Goal: Complete application form: Complete application form

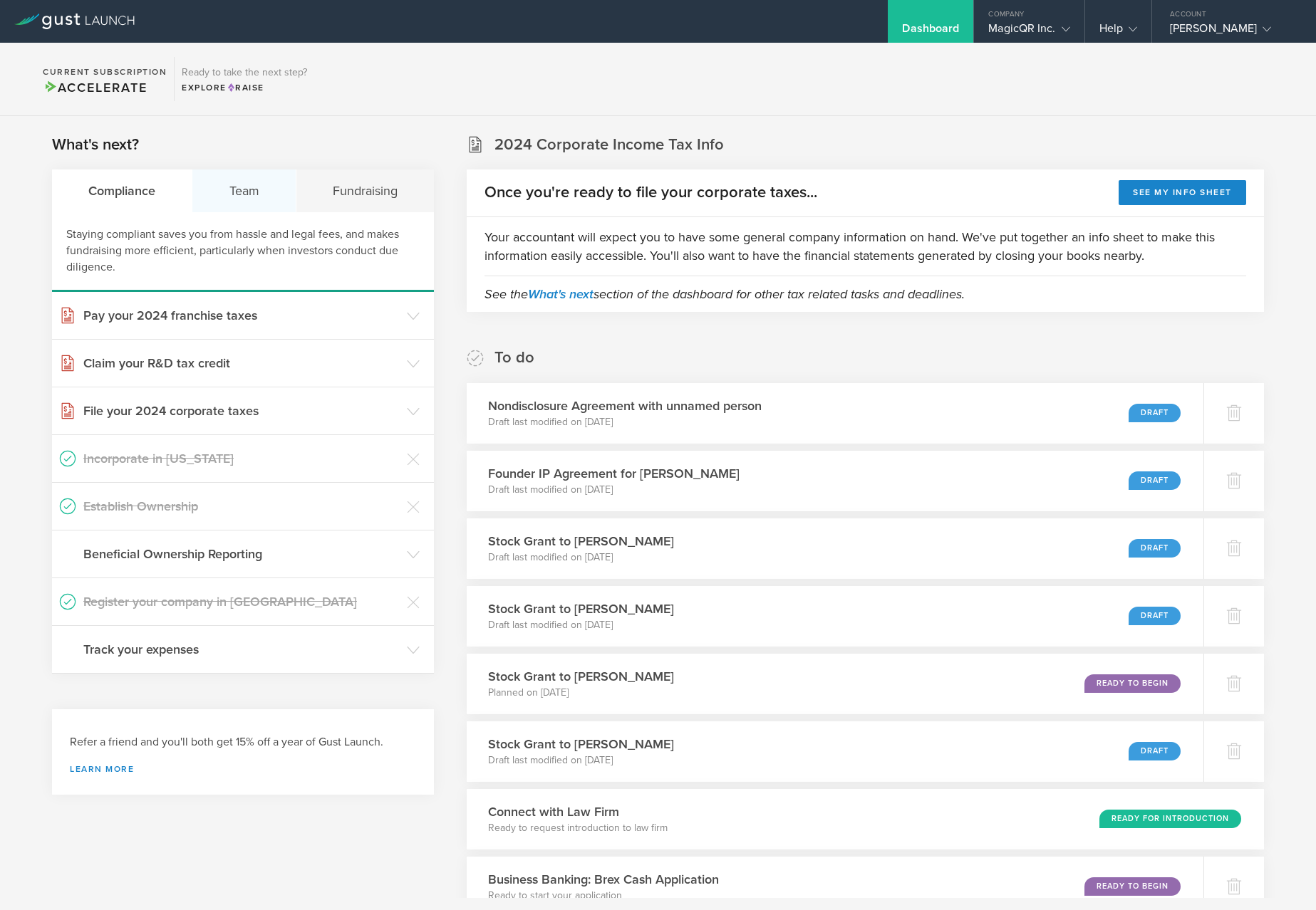
click at [251, 195] on div "Team" at bounding box center [244, 191] width 103 height 43
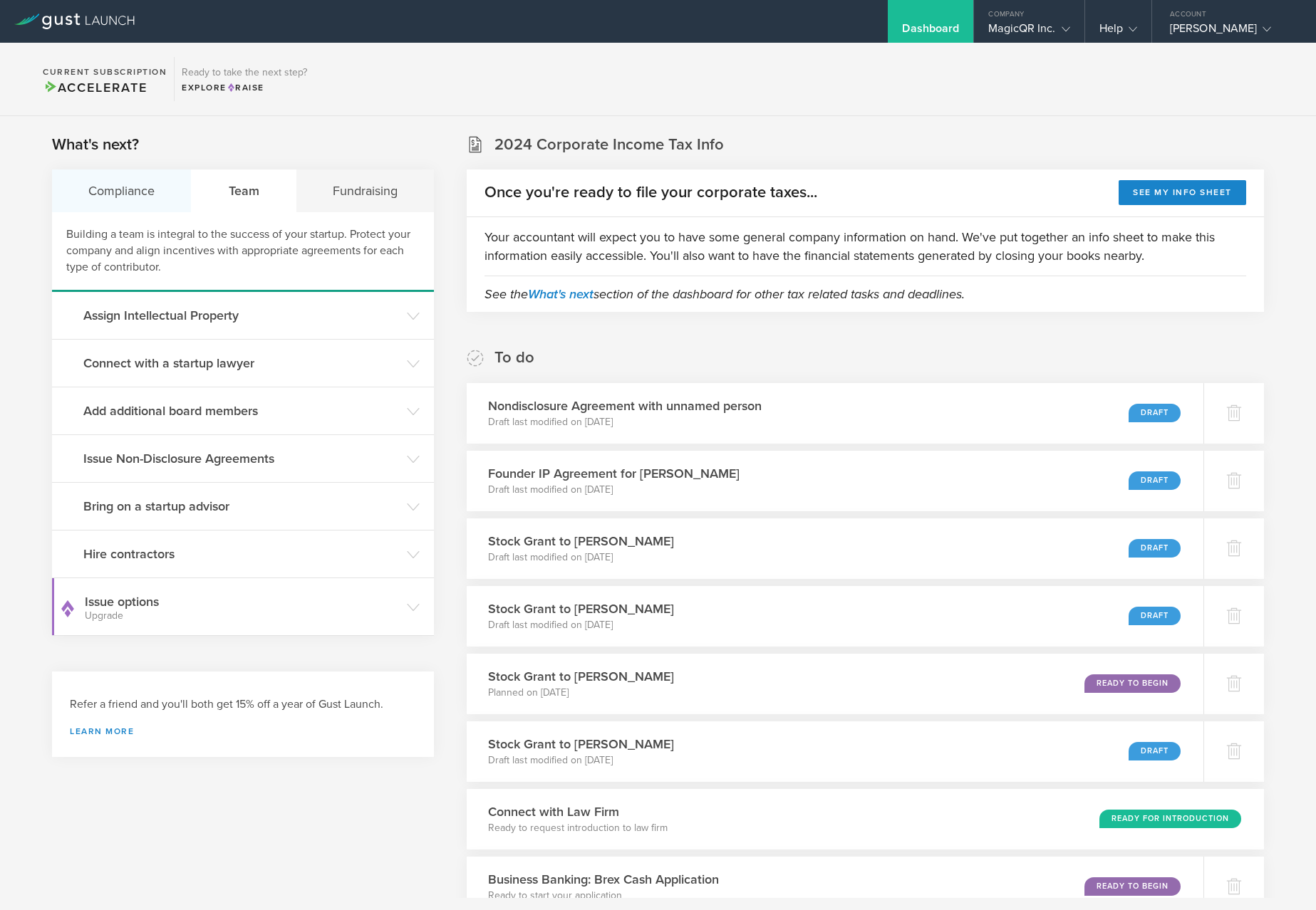
click at [134, 198] on div "Compliance" at bounding box center [121, 191] width 139 height 43
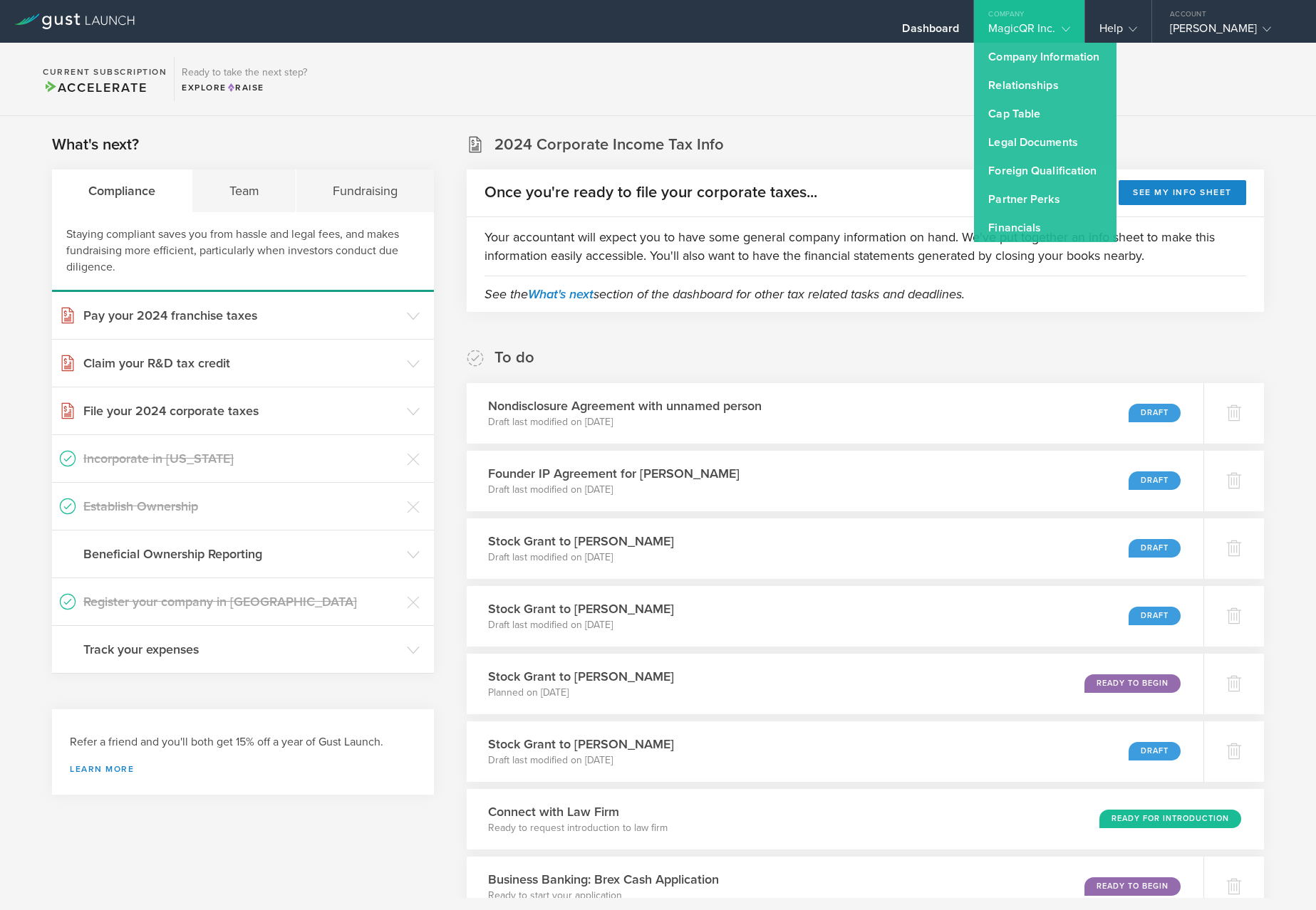
click at [788, 58] on section "Current Subscription Accelerate Ready to take the next step? Explore Raise" at bounding box center [658, 79] width 1316 height 73
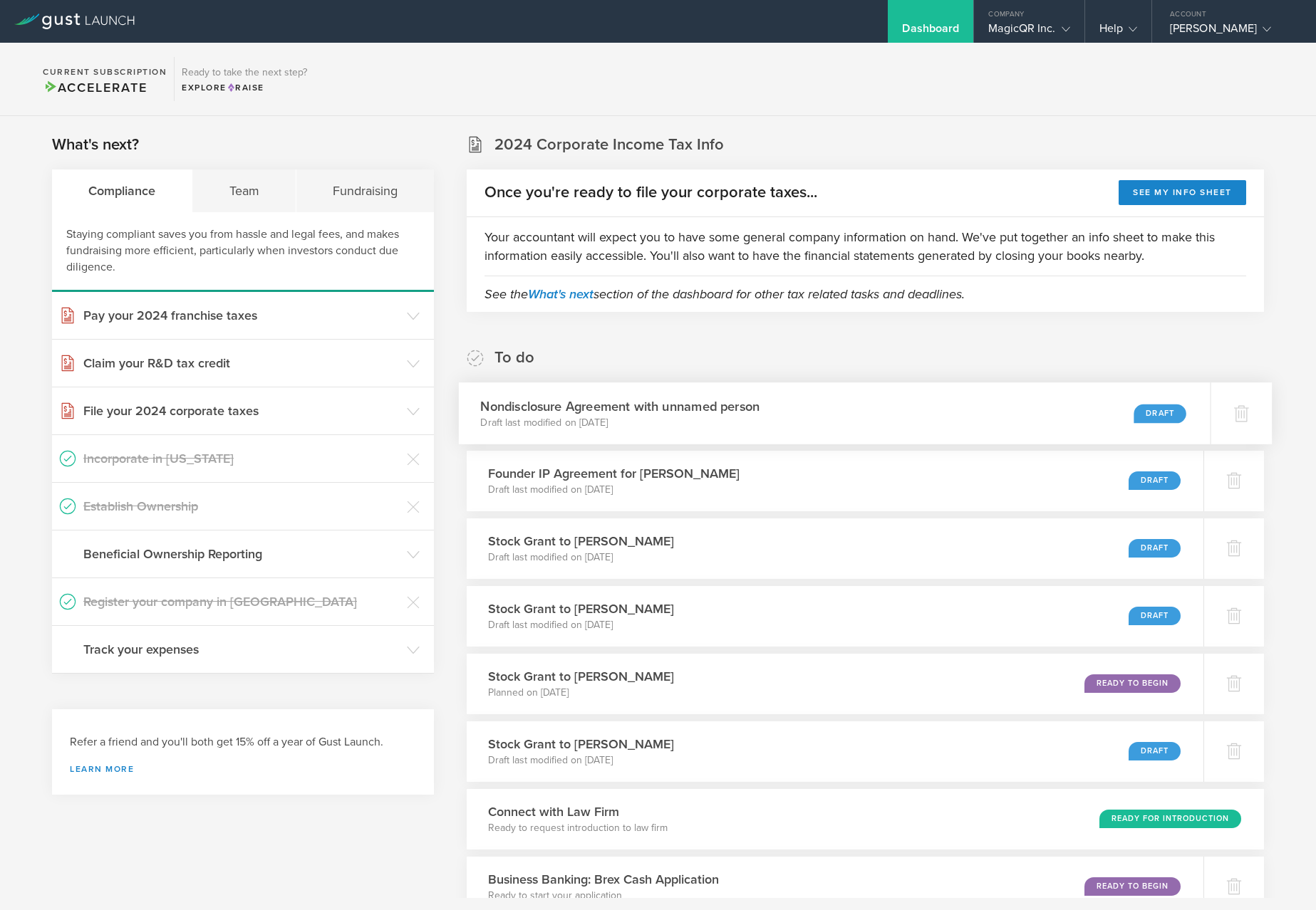
click at [1105, 417] on div "Nondisclosure Agreement with unnamed person Draft last modified on Aug 7, 2025 …" at bounding box center [833, 414] width 750 height 62
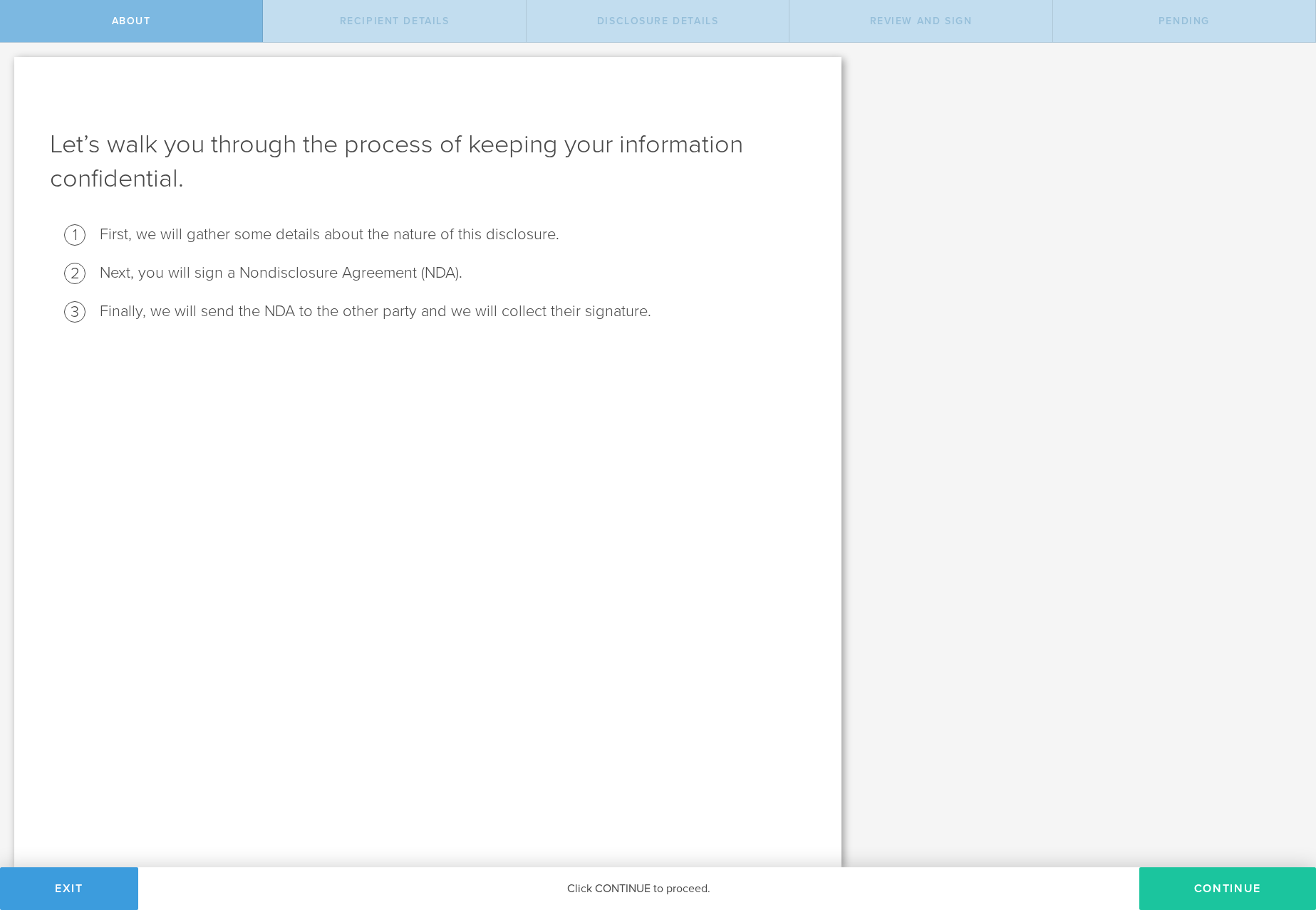
click at [1186, 889] on button "Continue" at bounding box center [1226, 889] width 176 height 43
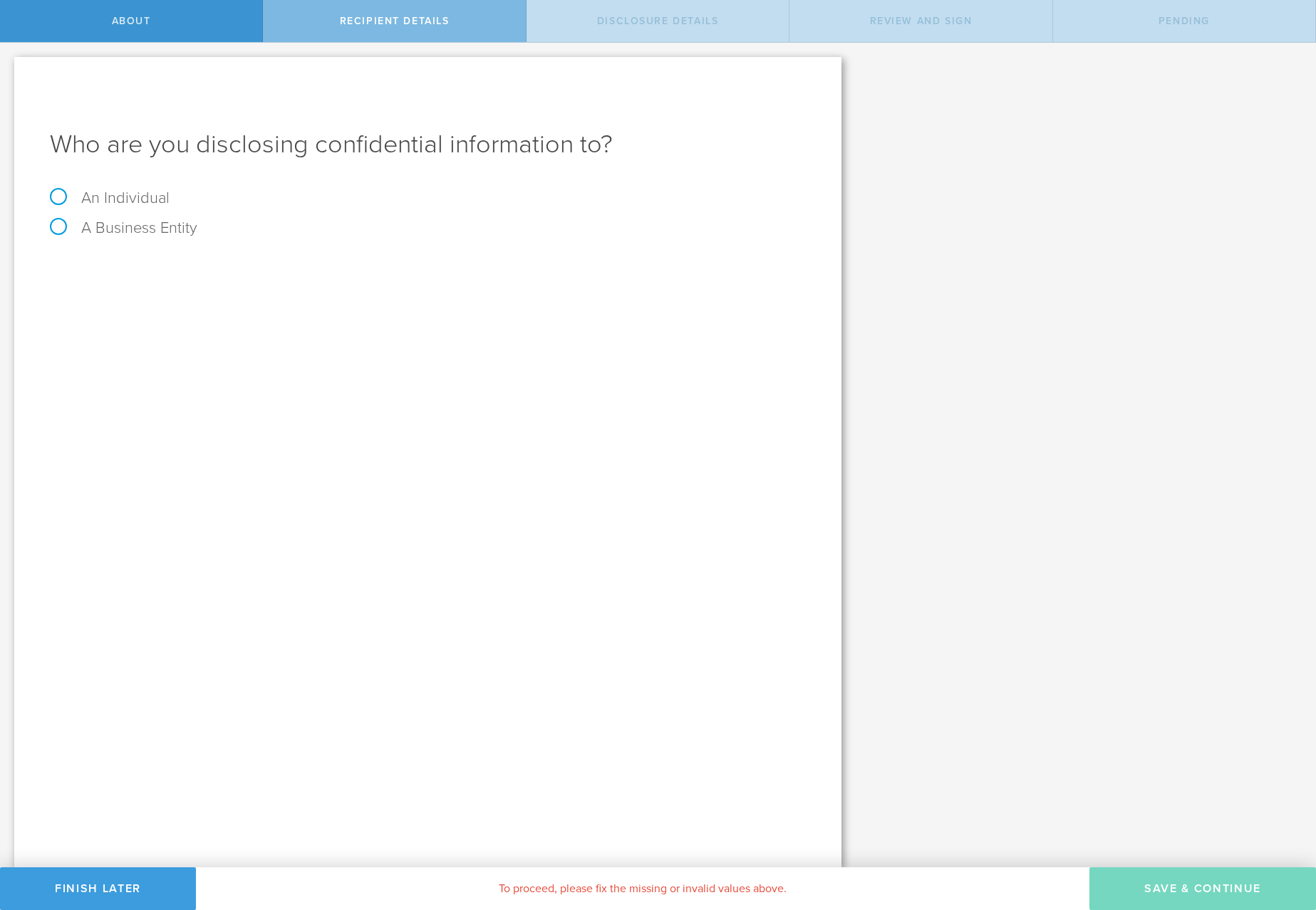
click at [155, 233] on label "A Business Entity" at bounding box center [123, 228] width 147 height 18
click at [10, 65] on input "A Business Entity" at bounding box center [5, 54] width 10 height 22
radio input "true"
click at [254, 262] on input "text" at bounding box center [481, 268] width 649 height 21
click at [153, 199] on label "An Individual" at bounding box center [109, 198] width 120 height 18
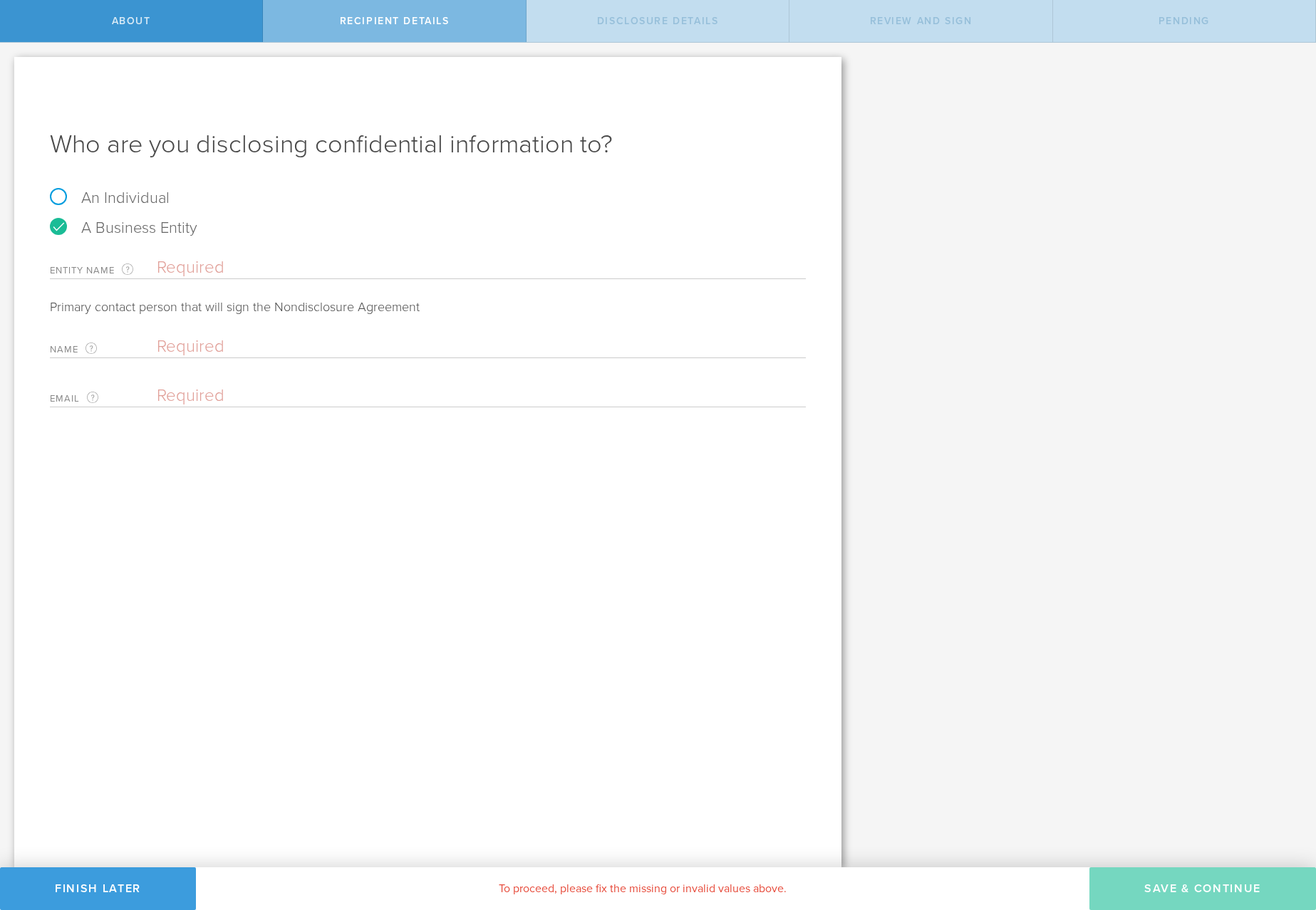
click at [10, 65] on input "An Individual" at bounding box center [5, 54] width 10 height 22
radio input "true"
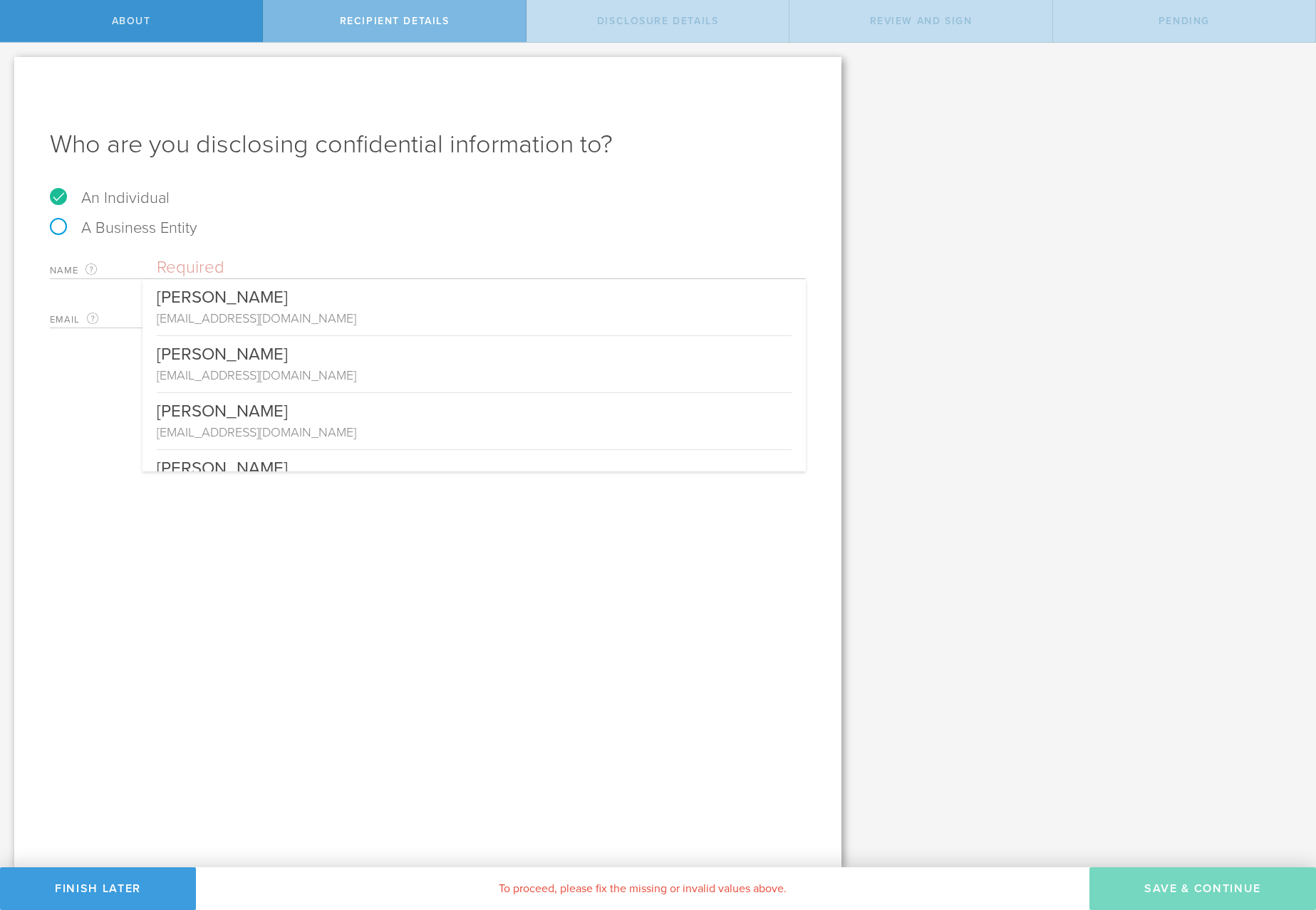
click at [270, 274] on input "text" at bounding box center [481, 268] width 649 height 21
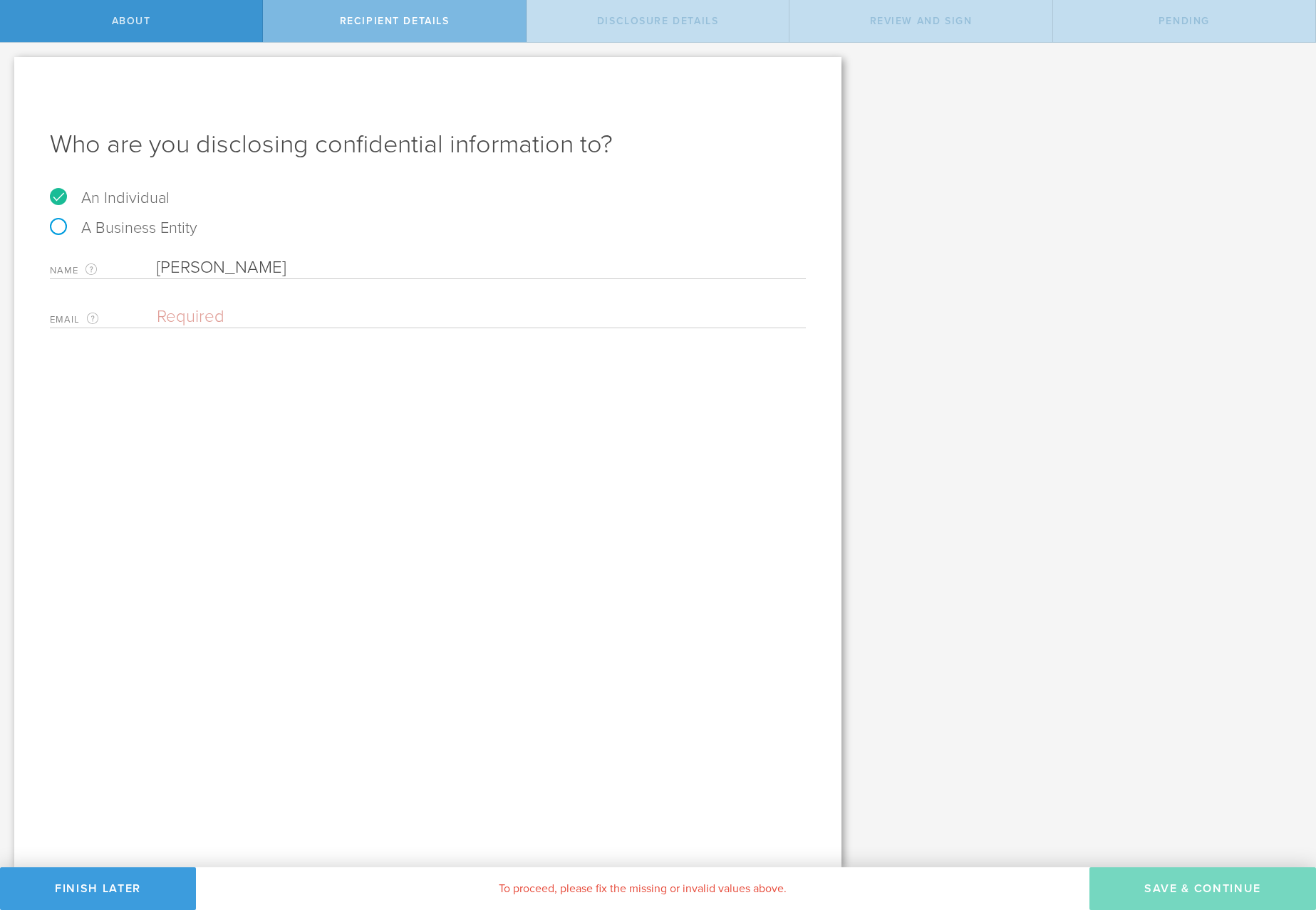
type input "Michael"
click at [273, 312] on input "email" at bounding box center [477, 317] width 641 height 21
type input "Silvestri"
click at [519, 407] on div "Who are you disclosing confidential information to? An Individual A Business En…" at bounding box center [428, 462] width 827 height 811
click at [389, 321] on input "Silvestri" at bounding box center [477, 317] width 641 height 21
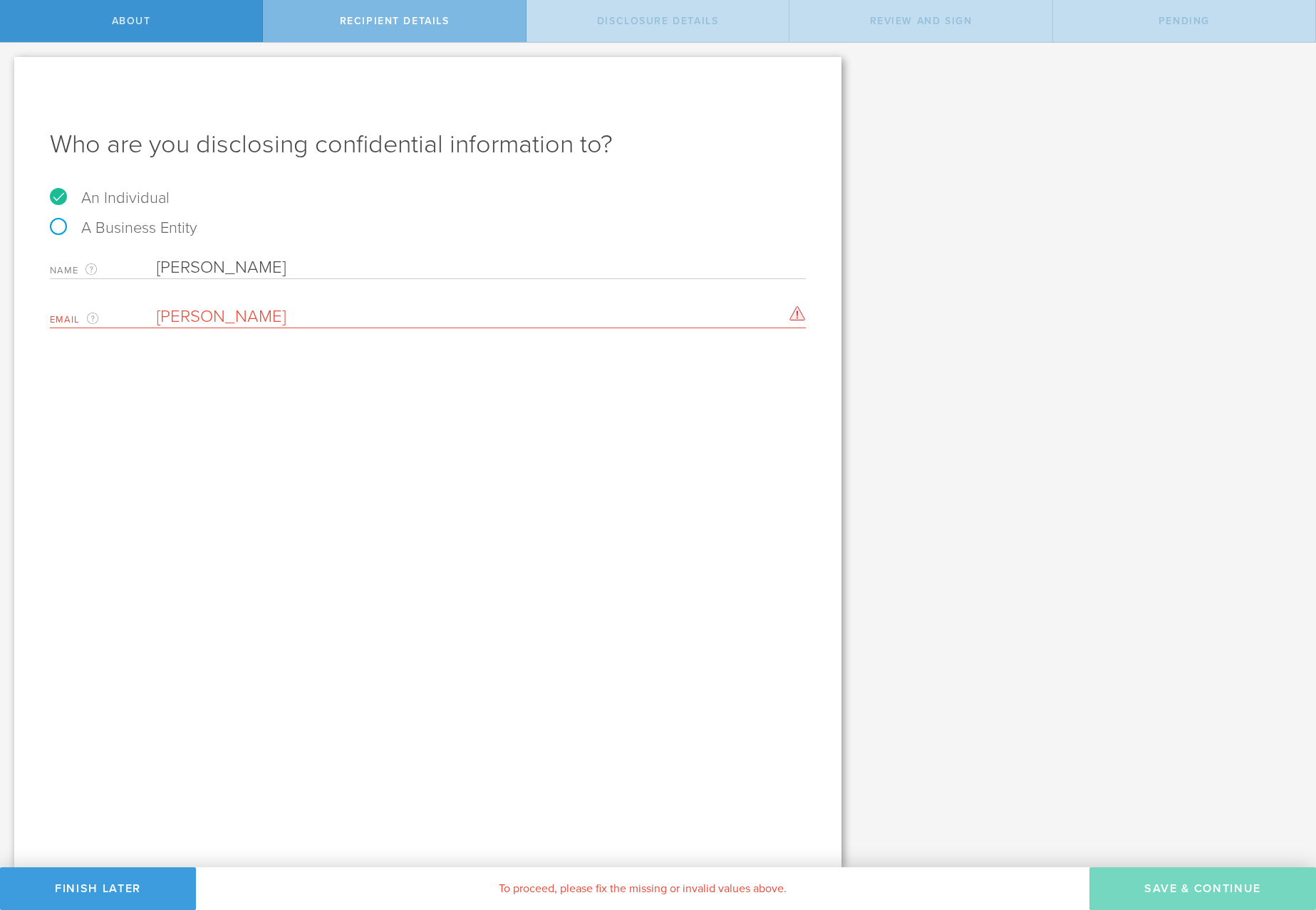
drag, startPoint x: 234, startPoint y: 315, endPoint x: 43, endPoint y: 314, distance: 191.0
click at [43, 314] on div "Who are you disclosing confidential information to? An Individual A Business En…" at bounding box center [428, 462] width 827 height 811
click at [262, 262] on input "Michael" at bounding box center [481, 268] width 649 height 21
paste input "Silvestri"
type input "Michael Silvestri"
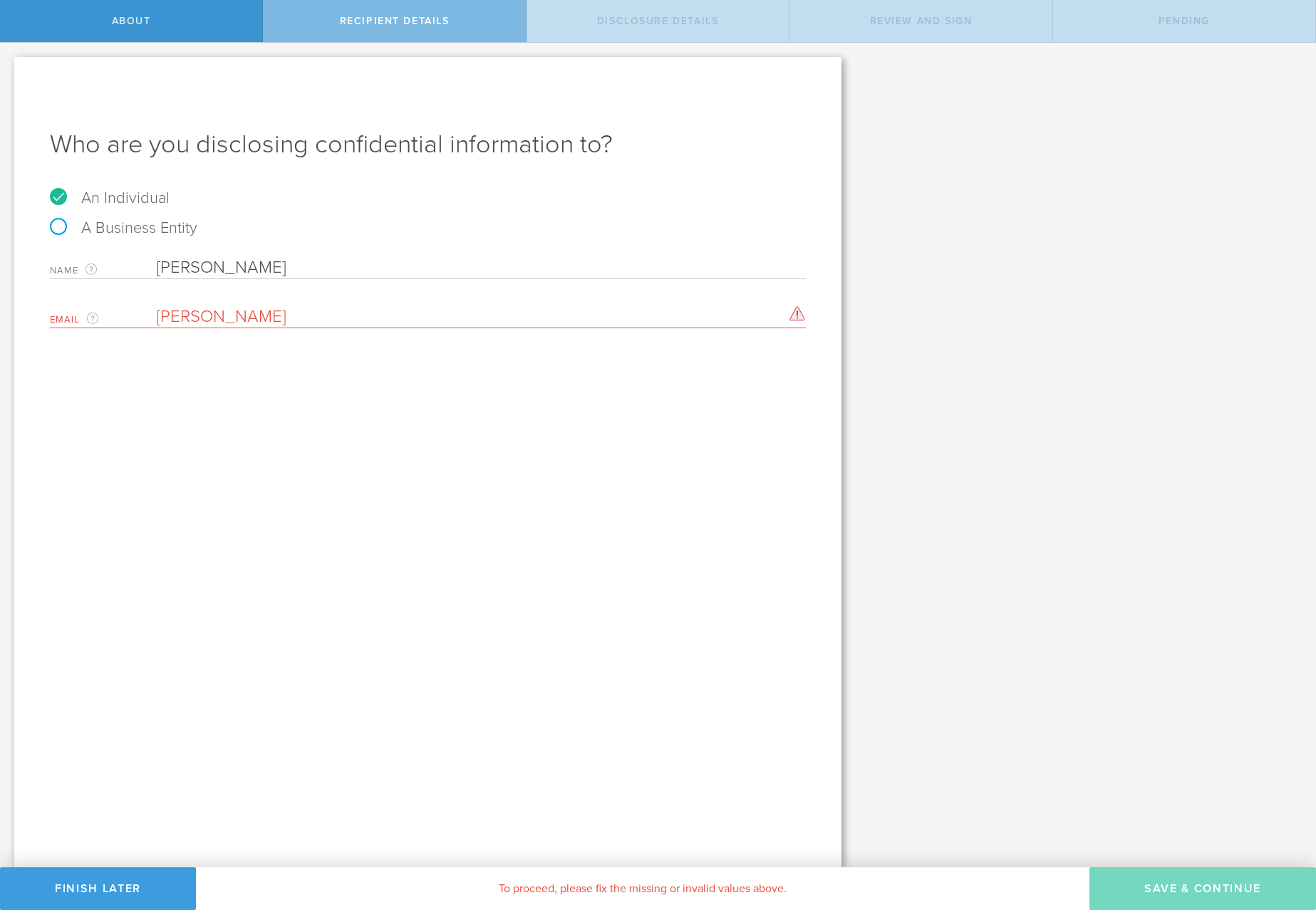
drag, startPoint x: 289, startPoint y: 310, endPoint x: 72, endPoint y: 310, distance: 217.0
click at [71, 310] on div "Email The email address of the person that you are disclosing confidential info…" at bounding box center [427, 313] width 755 height 29
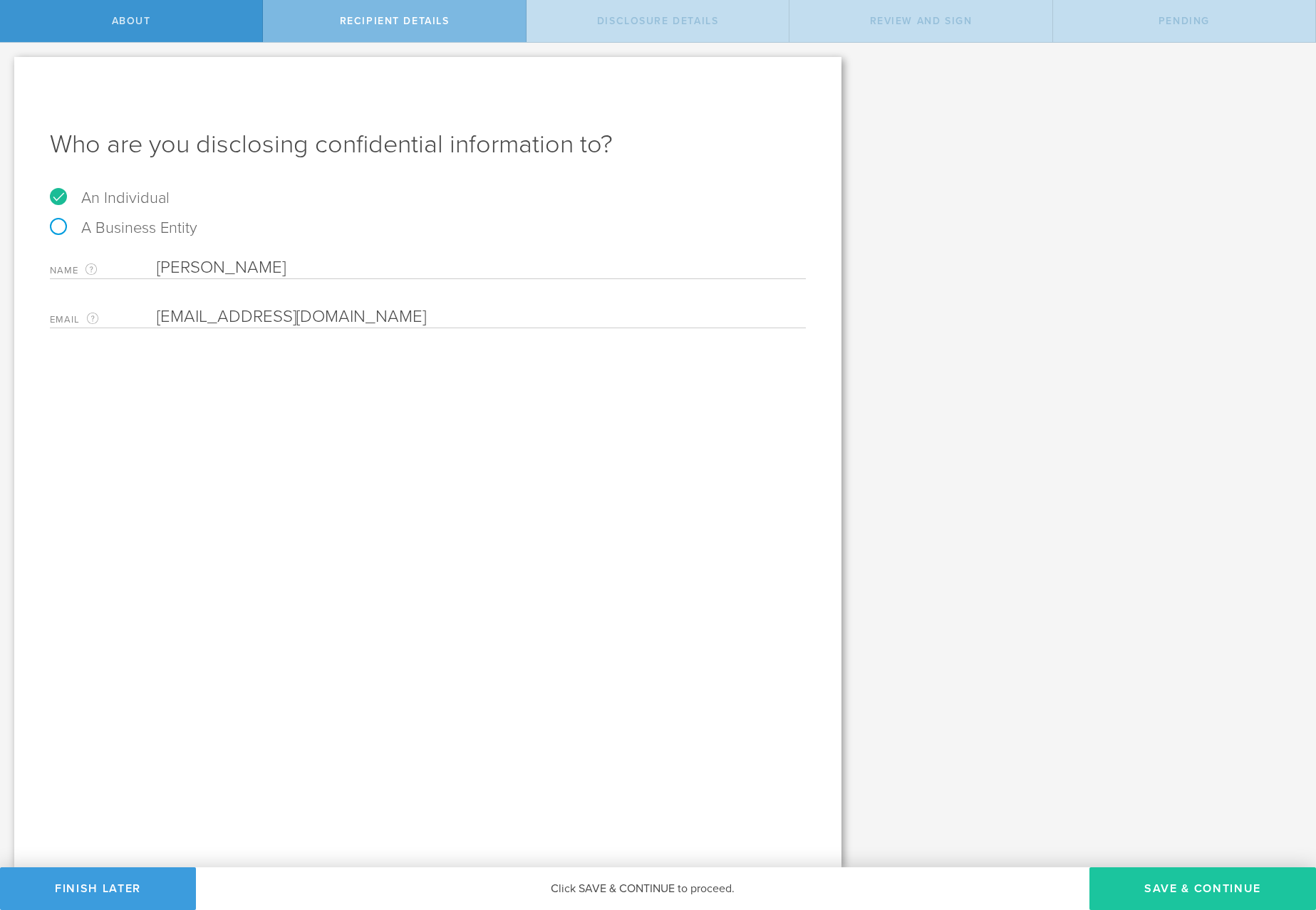
type input "mdsilvestri92@gmail.com"
click at [1122, 894] on button "Save & Continue" at bounding box center [1202, 889] width 227 height 43
select select "string:5 years"
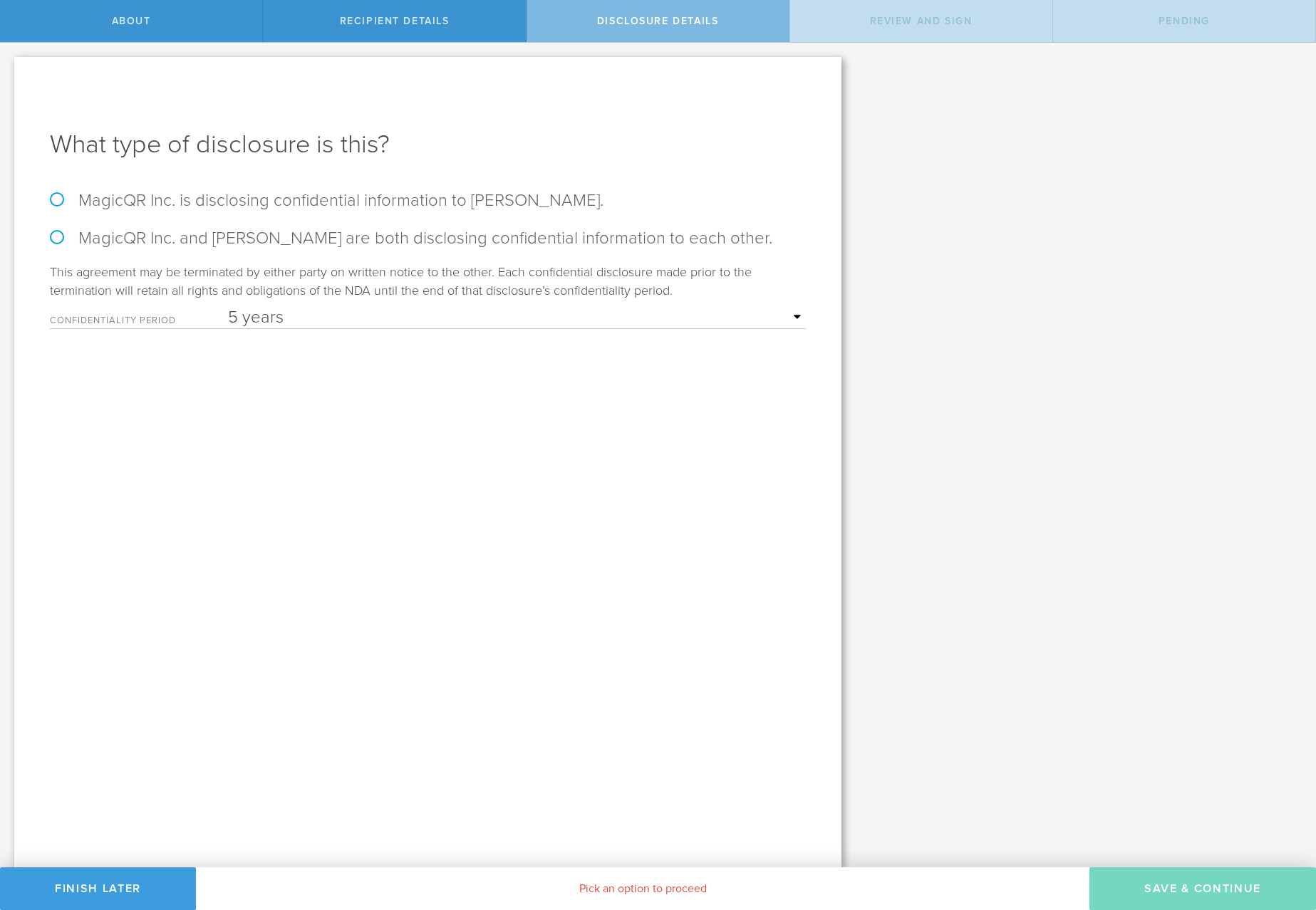
click at [198, 236] on label "MagicQR Inc. and Michael Silvestri are both disclosing confidential information…" at bounding box center [427, 237] width 755 height 20
click at [10, 73] on input "MagicQR Inc. and Michael Silvestri are both disclosing confidential information…" at bounding box center [5, 57] width 10 height 30
radio input "true"
click at [1172, 886] on button "Save & Continue" at bounding box center [1202, 889] width 227 height 43
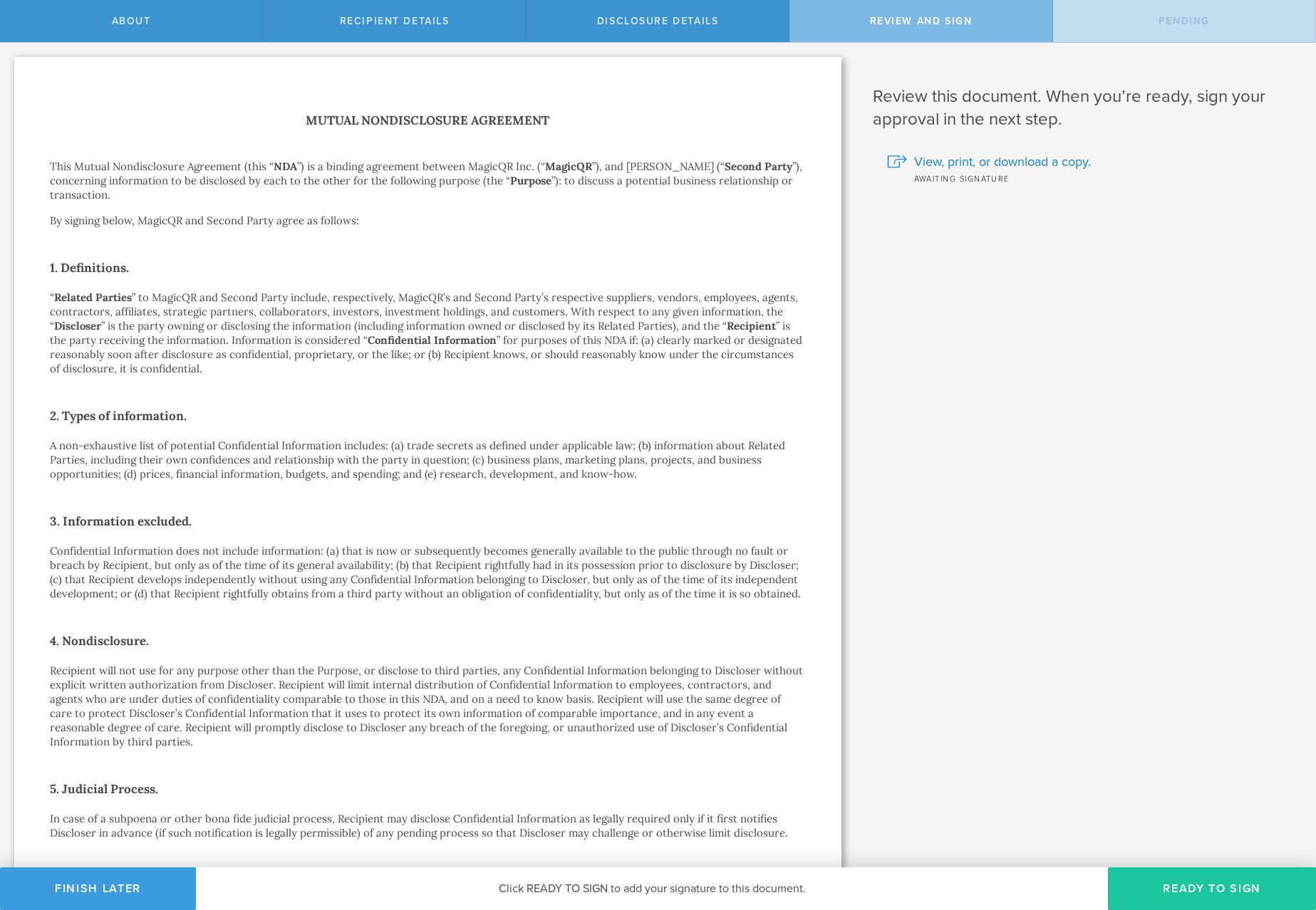
click at [1162, 882] on button "Ready to Sign" at bounding box center [1212, 889] width 208 height 43
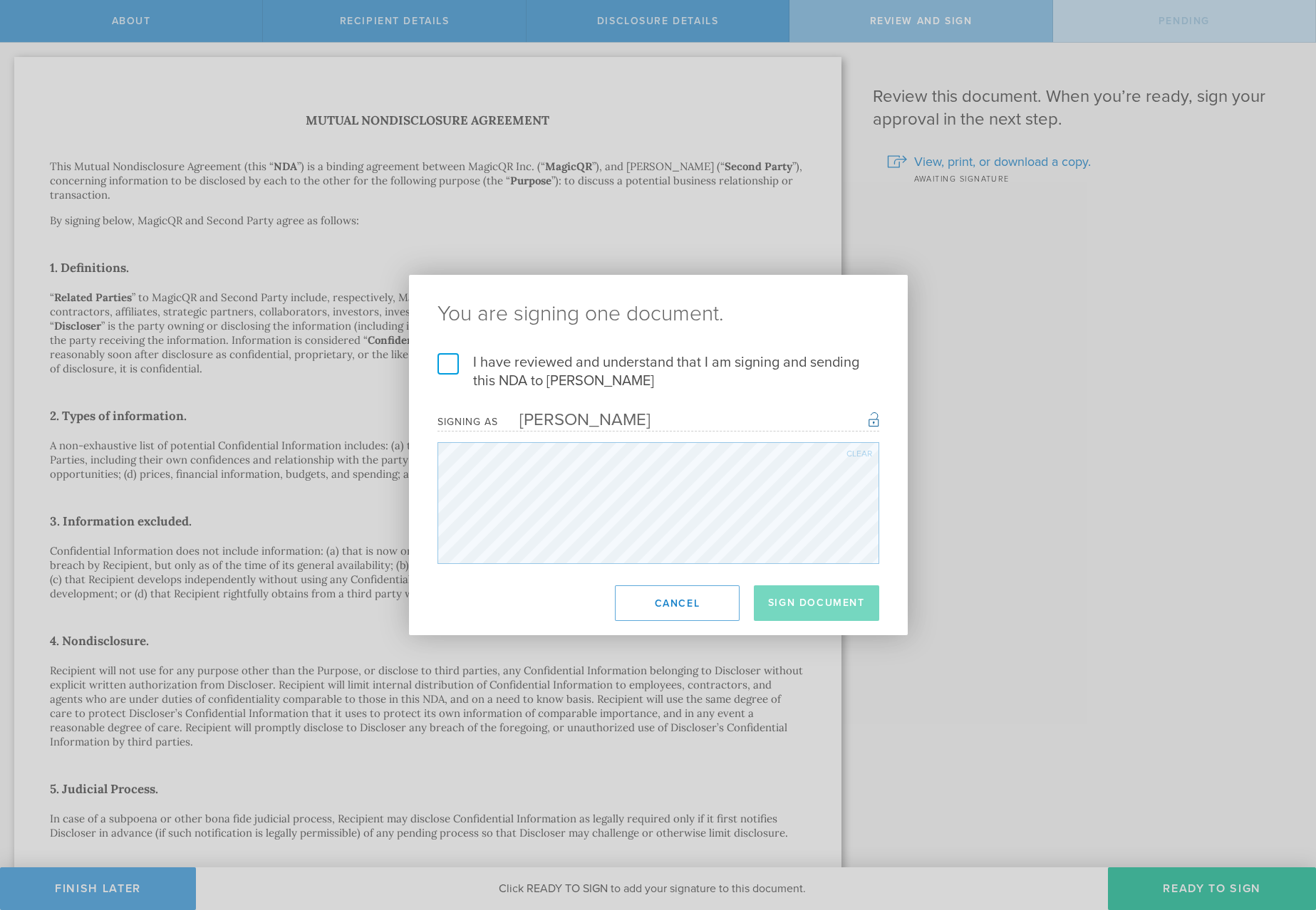
click at [492, 357] on label "I have reviewed and understand that I am signing and sending this NDA to Michae…" at bounding box center [658, 372] width 442 height 37
click at [0, 0] on input "I have reviewed and understand that I am signing and sending this NDA to Michae…" at bounding box center [0, 0] width 0 height 0
click at [846, 597] on button "Sign Document" at bounding box center [816, 603] width 126 height 36
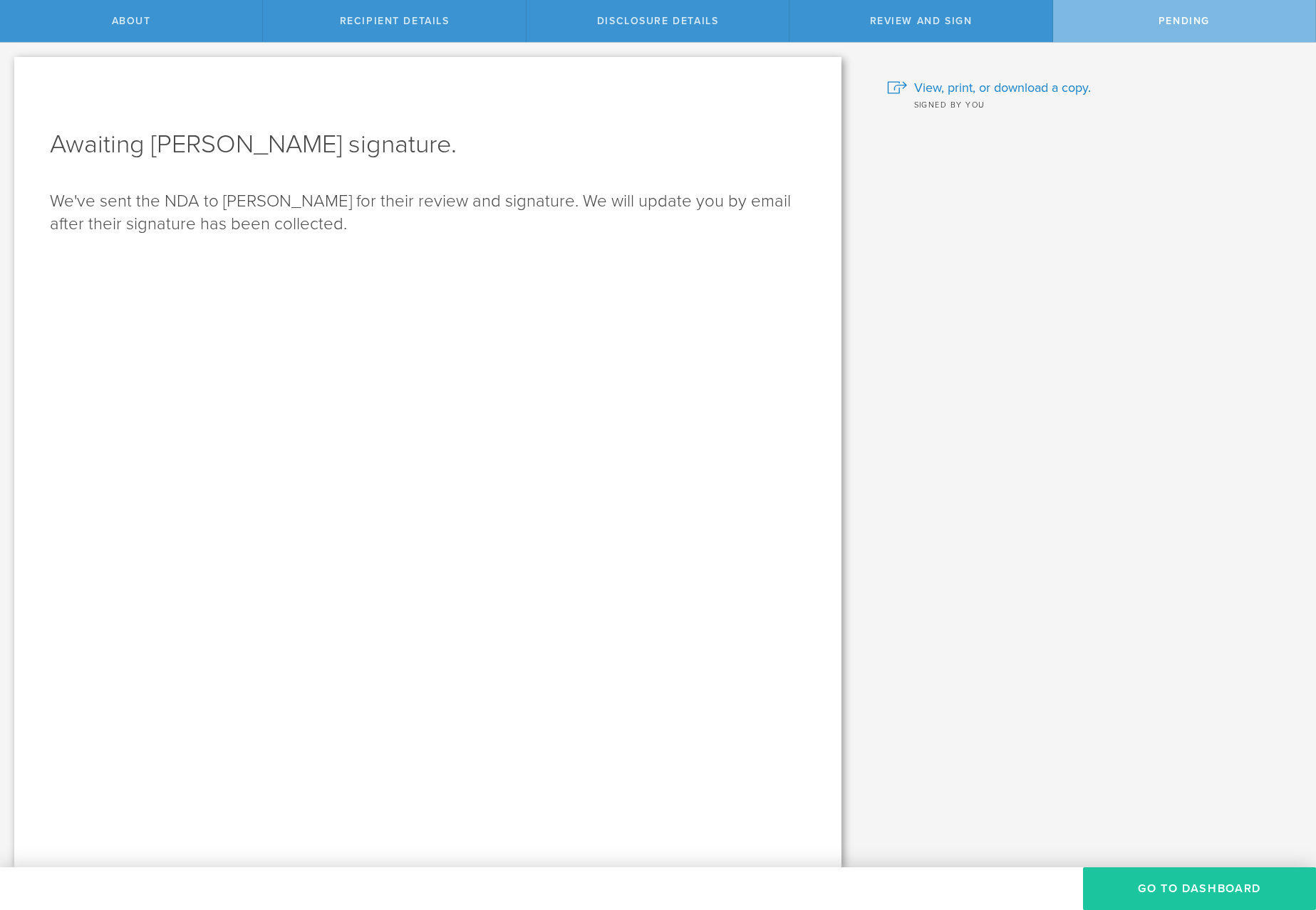
click at [1160, 892] on button "Go to dashboard" at bounding box center [1198, 889] width 233 height 43
